Goal: Transaction & Acquisition: Purchase product/service

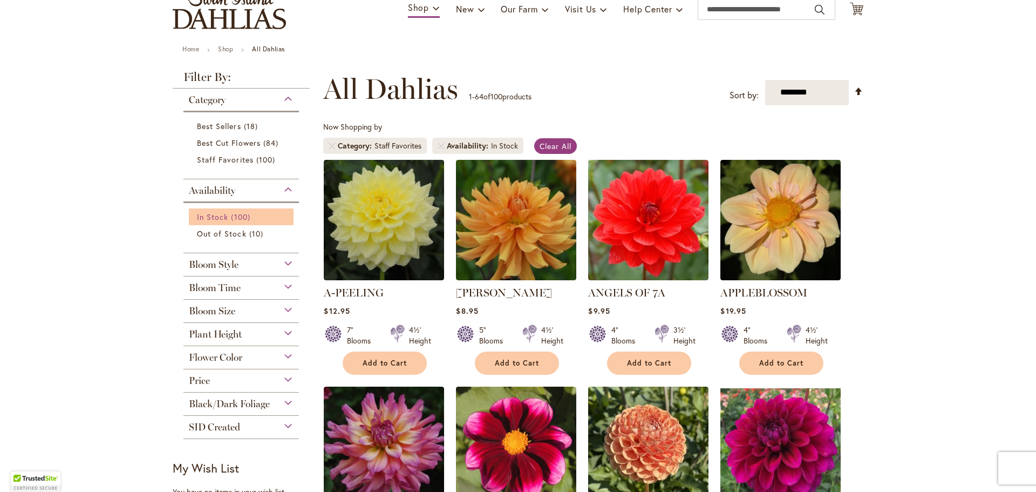
scroll to position [108, 0]
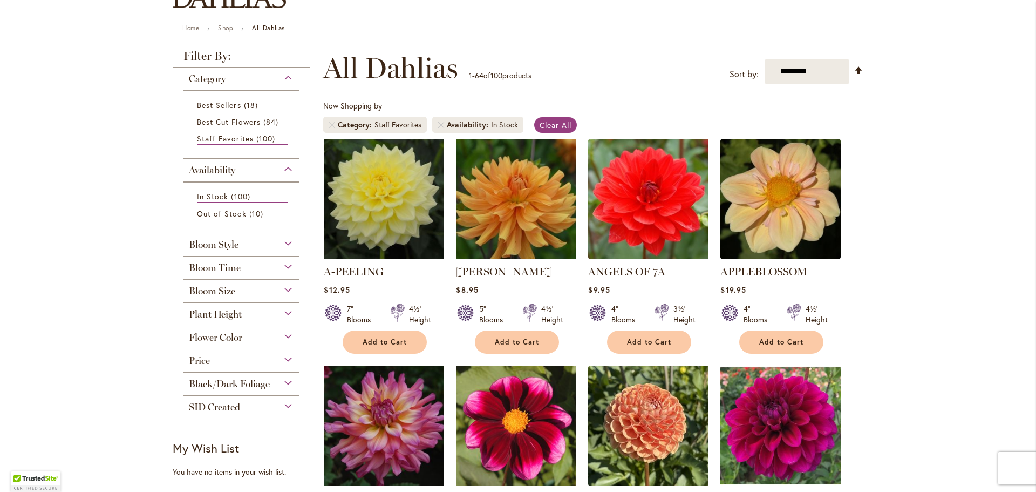
click at [263, 291] on div "Bloom Size" at bounding box center [240, 288] width 115 height 17
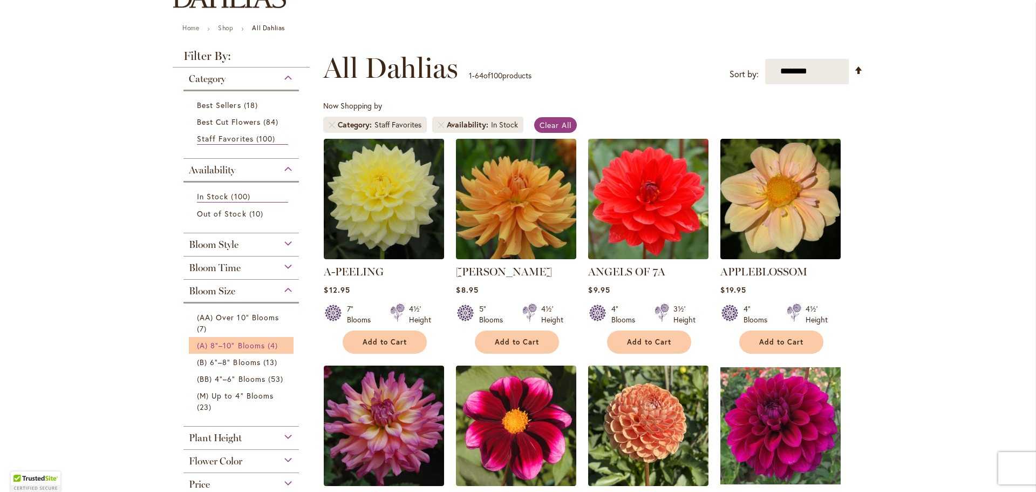
click at [268, 348] on span "4 items" at bounding box center [274, 344] width 13 height 11
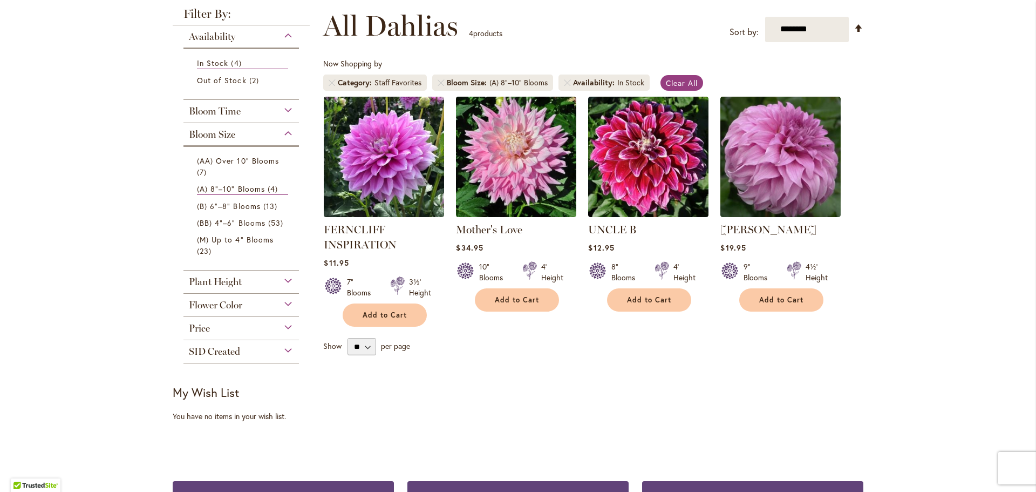
scroll to position [198, 0]
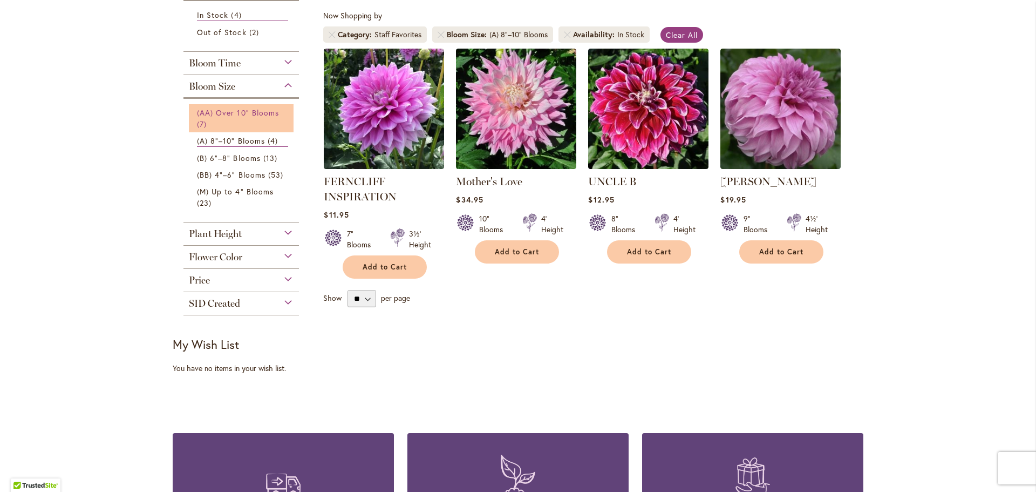
click at [242, 120] on link "(AA) Over 10" Blooms 7 items" at bounding box center [242, 118] width 91 height 23
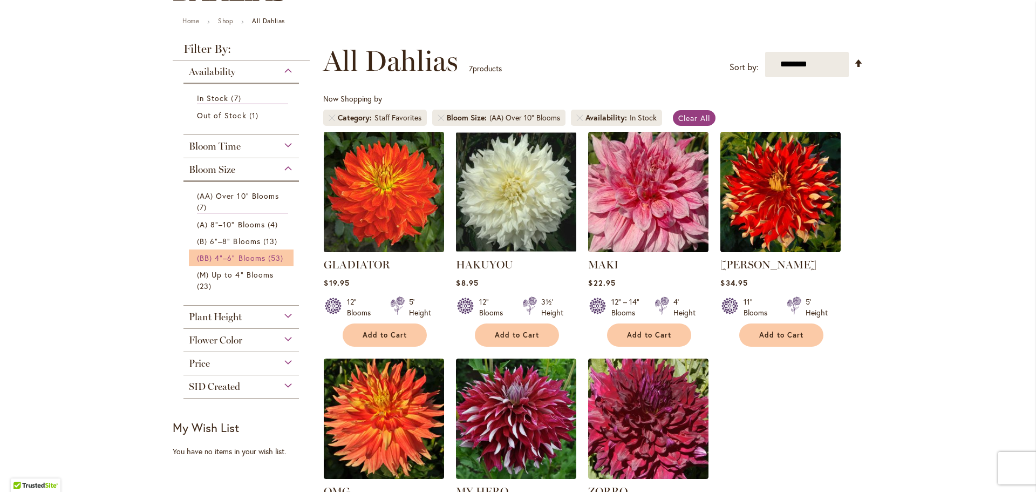
scroll to position [96, 0]
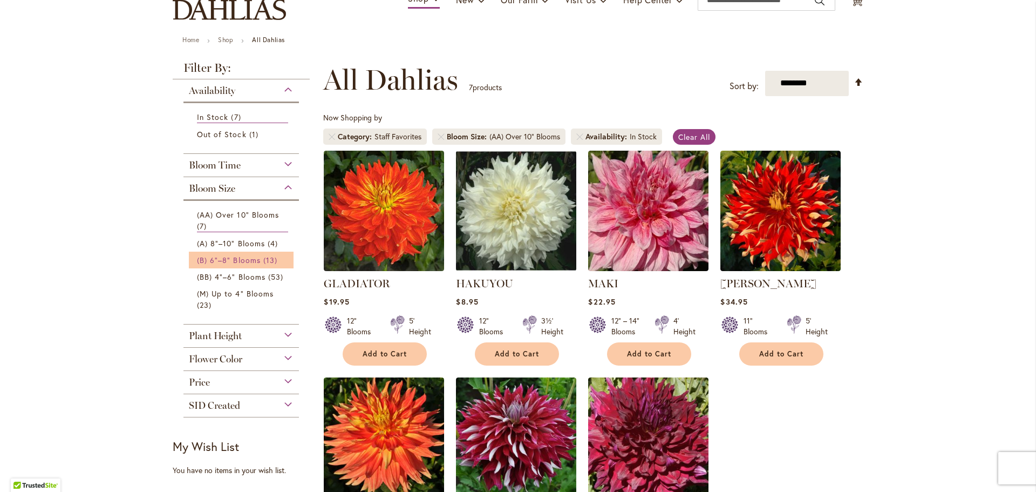
click at [240, 257] on span "(B) 6"–8" Blooms" at bounding box center [229, 260] width 64 height 10
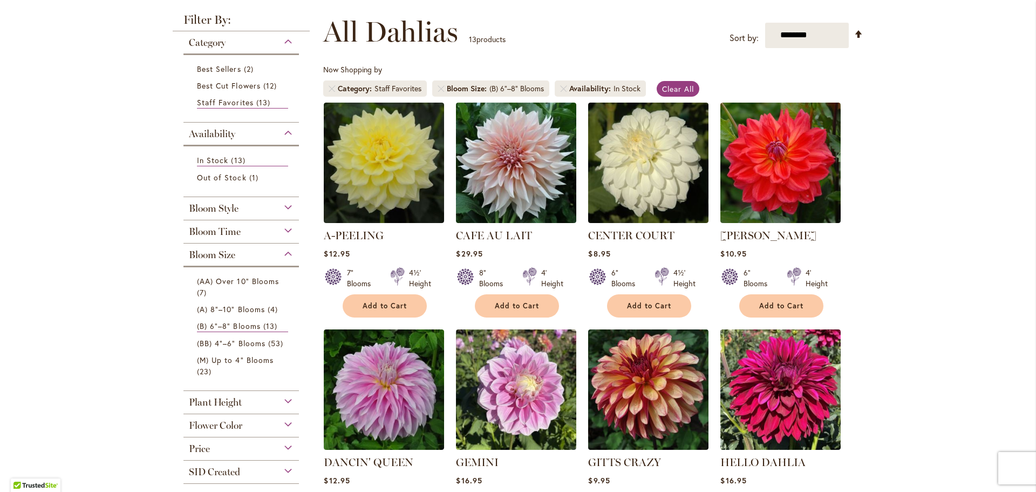
scroll to position [132, 0]
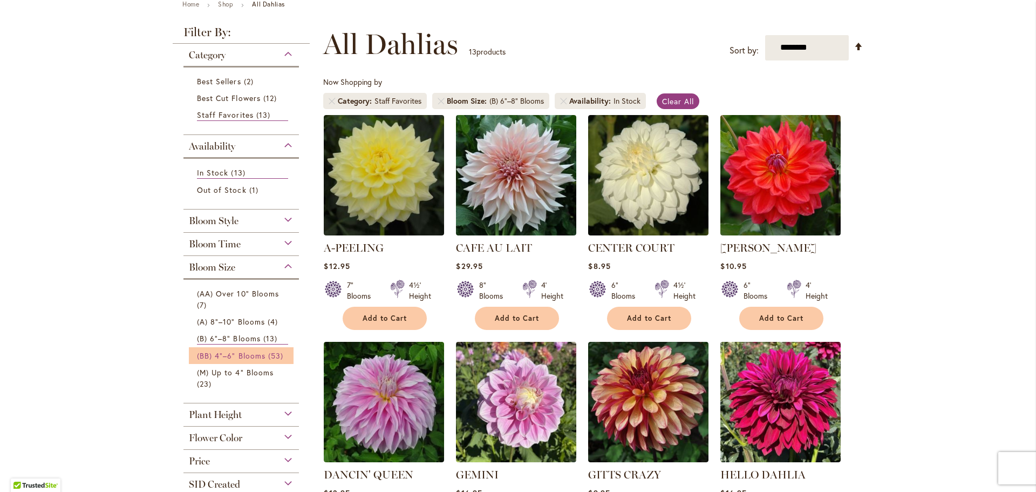
click at [248, 360] on span "(BB) 4"–6" Blooms" at bounding box center [231, 355] width 69 height 10
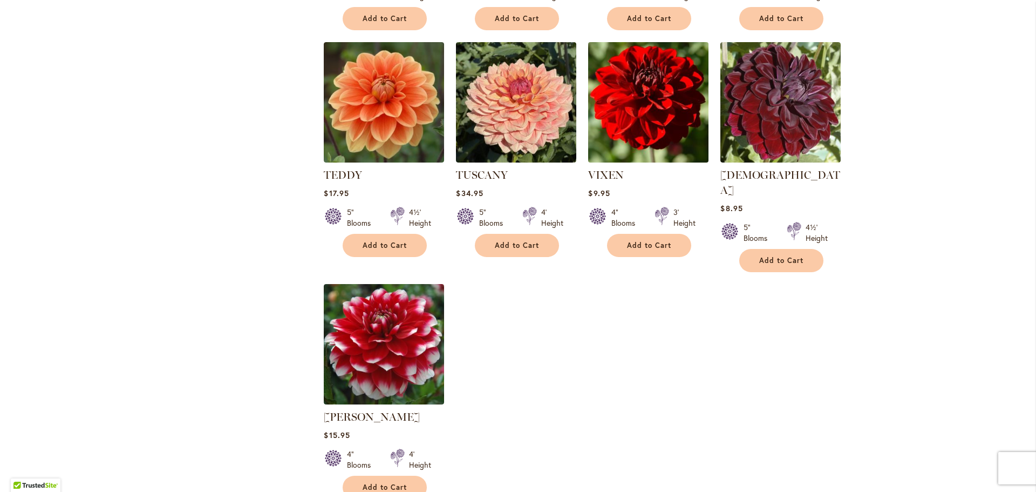
scroll to position [3022, 0]
